Goal: Task Accomplishment & Management: Use online tool/utility

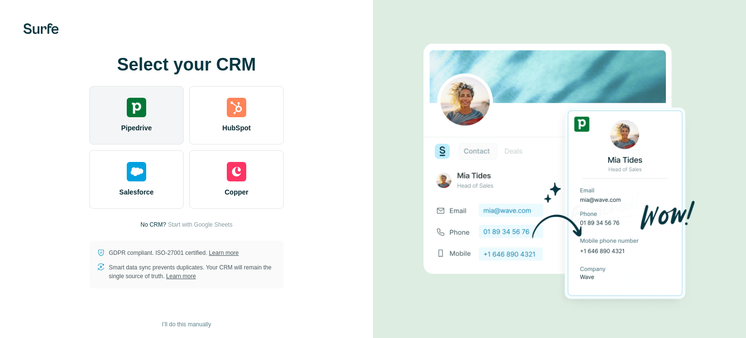
click at [137, 112] on img at bounding box center [136, 107] width 19 height 19
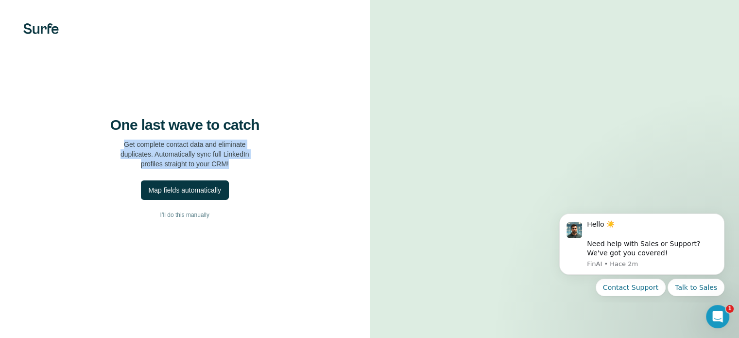
drag, startPoint x: 120, startPoint y: 174, endPoint x: 251, endPoint y: 194, distance: 131.7
click at [249, 169] on p "Get complete contact data and eliminate duplicates. Automatically sync full Lin…" at bounding box center [184, 153] width 129 height 29
copy p "Get complete contact data and eliminate duplicates. Automatically sync full Lin…"
click at [221, 195] on div "Map fields automatically" at bounding box center [185, 190] width 72 height 10
